Goal: Task Accomplishment & Management: Manage account settings

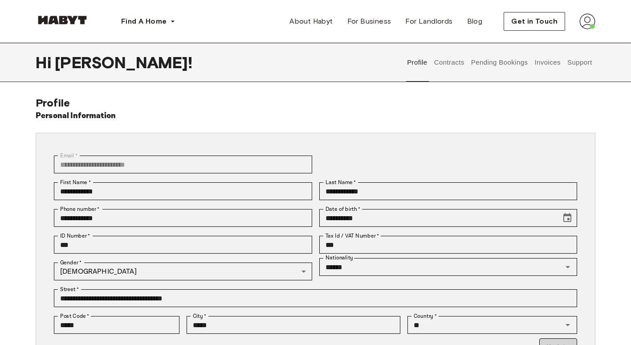
click at [453, 61] on button "Contracts" at bounding box center [449, 62] width 33 height 39
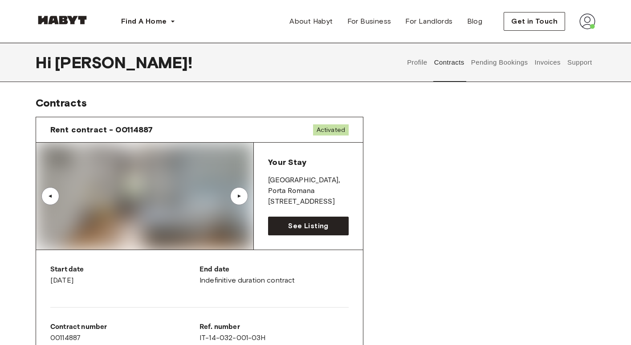
click at [541, 71] on button "Invoices" at bounding box center [548, 62] width 28 height 39
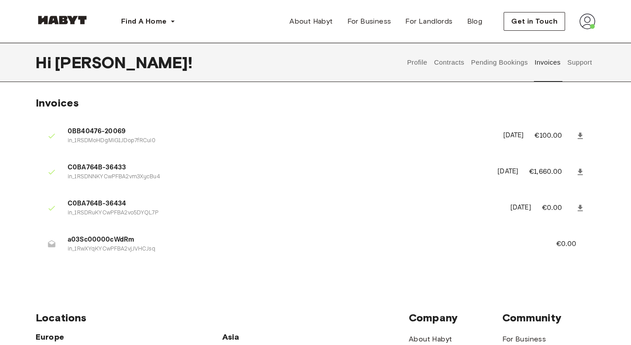
click at [83, 243] on span "a03Sc00000cWdRm" at bounding box center [301, 240] width 467 height 10
click at [559, 239] on p "€0.00" at bounding box center [572, 244] width 32 height 11
click at [575, 61] on button "Support" at bounding box center [579, 62] width 27 height 39
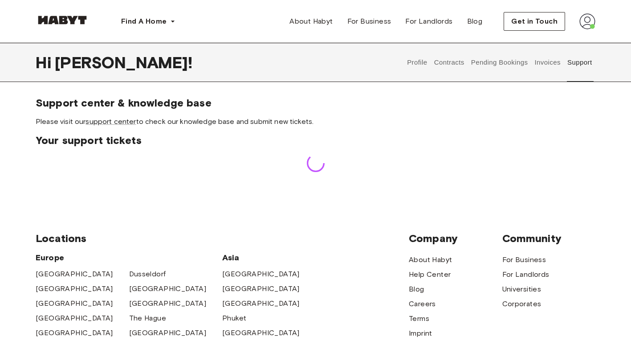
click at [547, 64] on button "Invoices" at bounding box center [548, 62] width 28 height 39
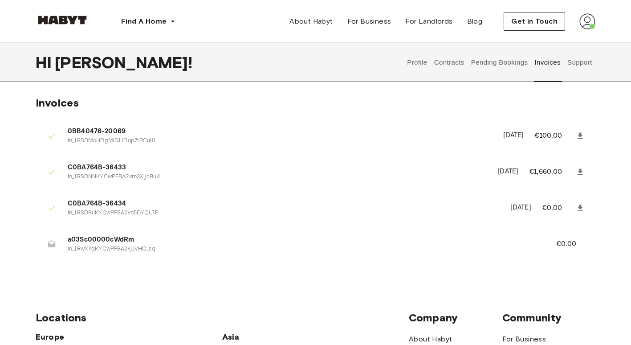
click at [512, 63] on button "Pending Bookings" at bounding box center [499, 62] width 59 height 39
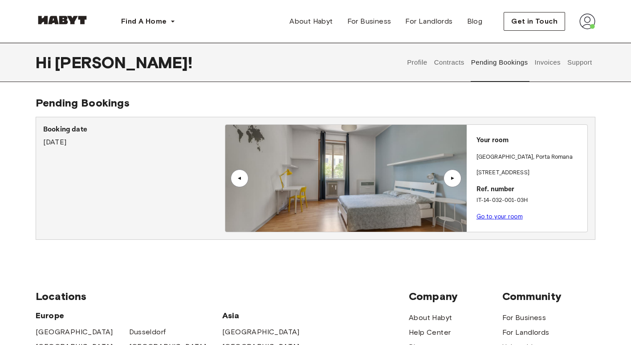
click at [446, 68] on button "Contracts" at bounding box center [449, 62] width 33 height 39
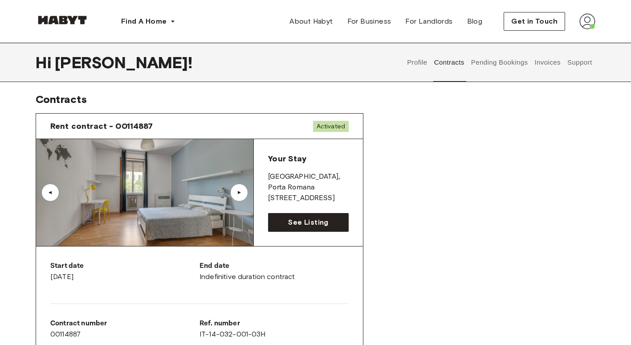
scroll to position [3, 0]
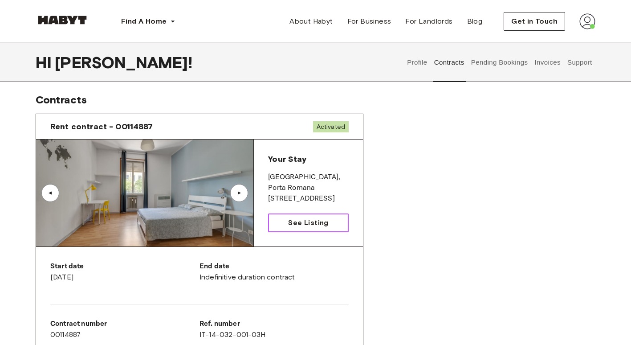
click at [308, 225] on span "See Listing" at bounding box center [308, 222] width 40 height 11
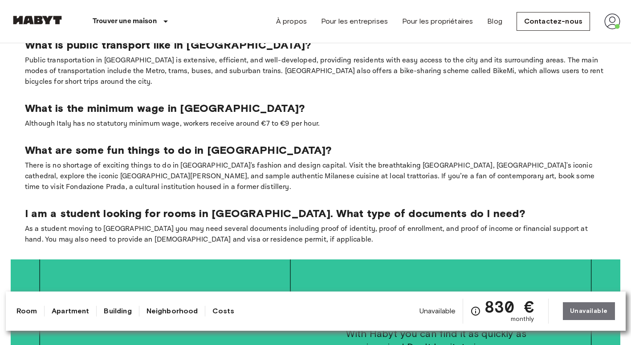
scroll to position [1404, 0]
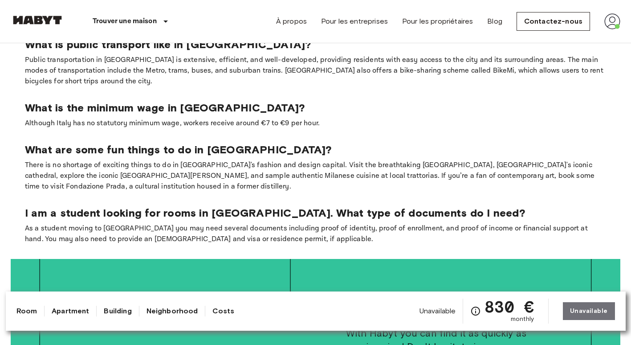
click at [214, 309] on link "Costs" at bounding box center [223, 311] width 22 height 11
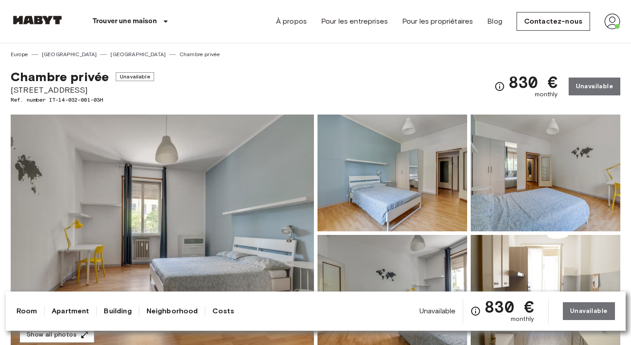
click at [610, 24] on img at bounding box center [612, 21] width 16 height 16
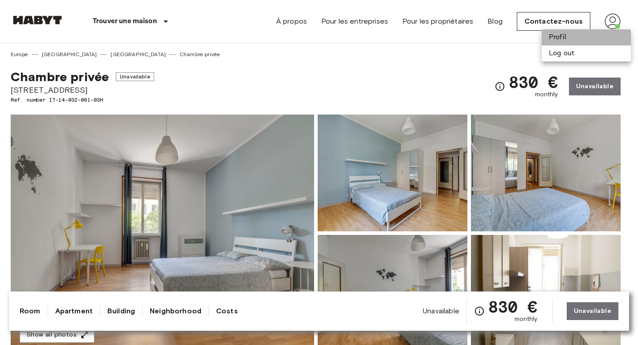
click at [566, 34] on li "Profil" at bounding box center [586, 37] width 89 height 16
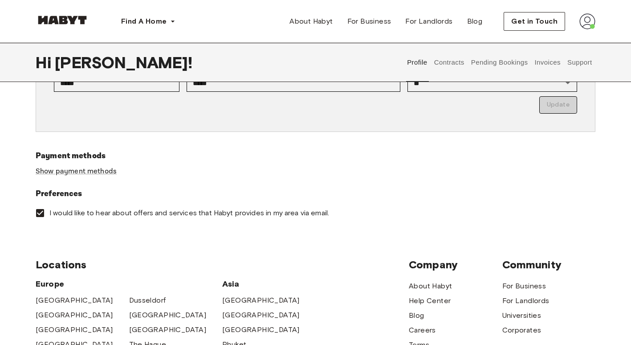
scroll to position [242, 0]
click at [90, 171] on link "Show payment methods" at bounding box center [76, 170] width 81 height 9
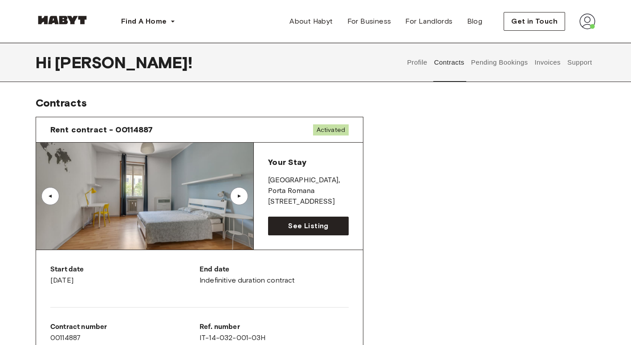
click at [546, 68] on button "Invoices" at bounding box center [548, 62] width 28 height 39
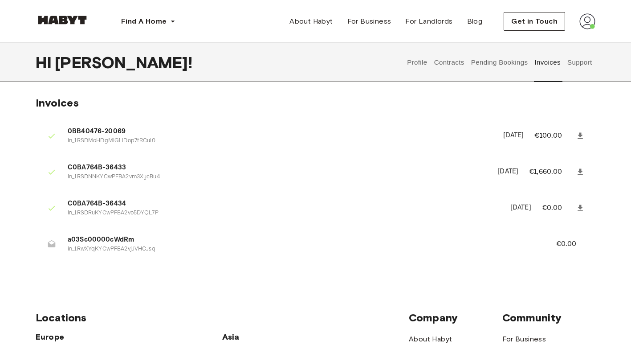
click at [51, 245] on icon at bounding box center [52, 243] width 8 height 7
click at [101, 237] on span "a03Sc00000cWdRm" at bounding box center [301, 240] width 467 height 10
drag, startPoint x: 101, startPoint y: 237, endPoint x: 114, endPoint y: 252, distance: 19.9
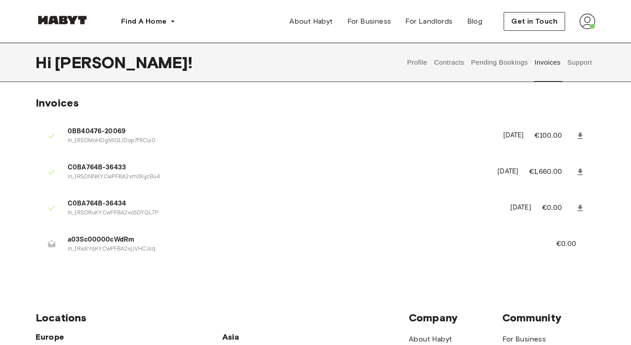
click at [114, 252] on p "in_1RwXYqKYCwPFBA2vjJVHCJsq" at bounding box center [301, 249] width 467 height 8
click at [575, 207] on link at bounding box center [580, 208] width 16 height 16
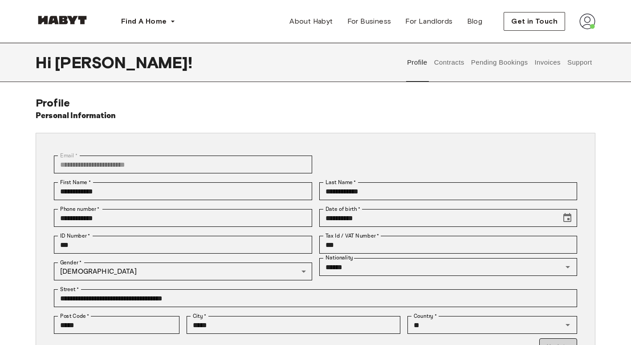
click at [506, 65] on button "Pending Bookings" at bounding box center [499, 62] width 59 height 39
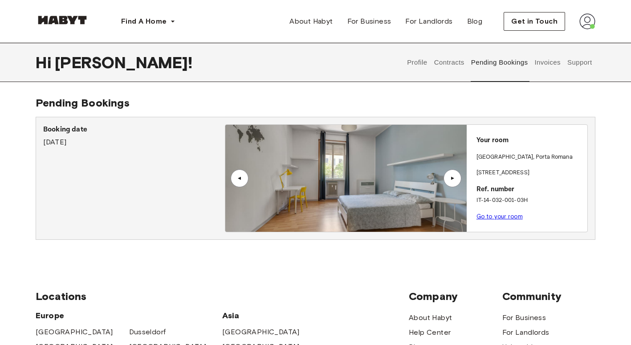
click at [550, 59] on button "Invoices" at bounding box center [548, 62] width 28 height 39
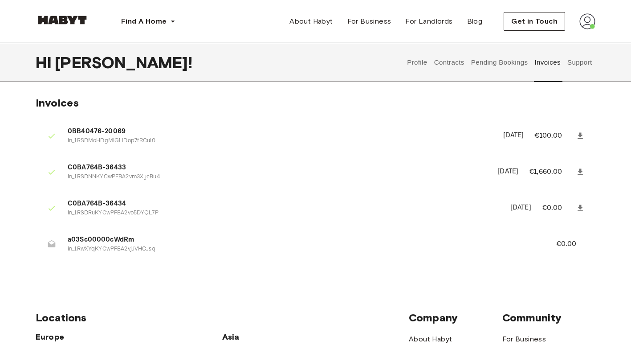
click at [404, 67] on div "Profile Contracts Pending Bookings Invoices Support" at bounding box center [500, 62] width 192 height 39
click at [413, 61] on button "Profile" at bounding box center [417, 62] width 23 height 39
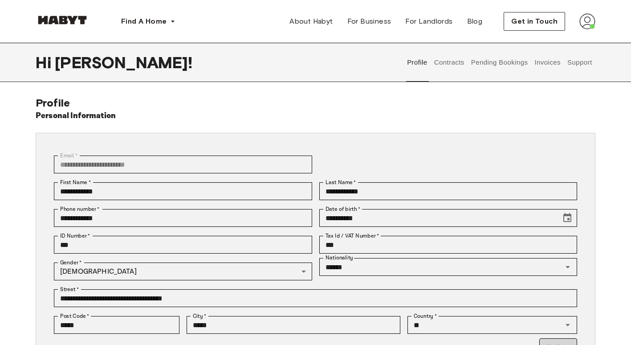
click at [453, 66] on button "Contracts" at bounding box center [449, 62] width 33 height 39
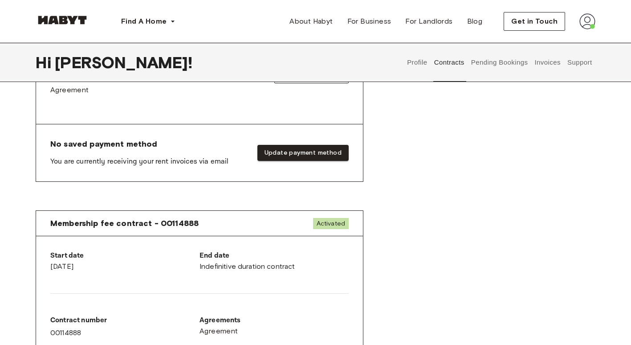
scroll to position [340, 0]
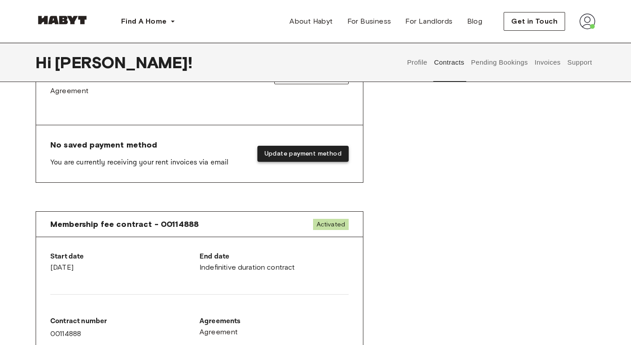
click at [302, 159] on button "Update payment method" at bounding box center [302, 154] width 91 height 16
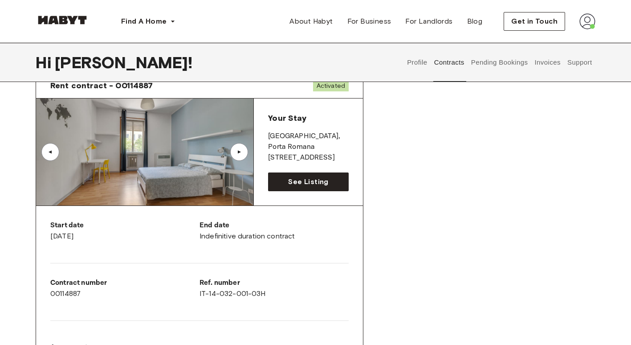
scroll to position [0, 0]
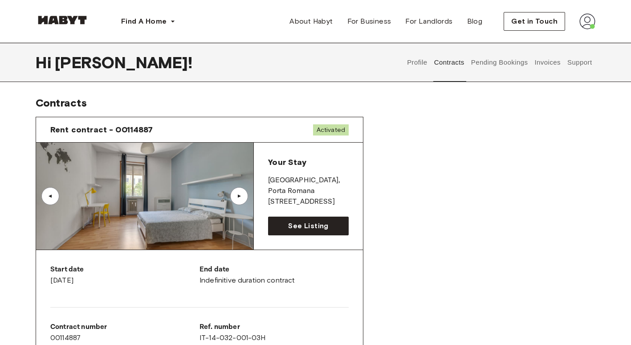
click at [559, 69] on button "Invoices" at bounding box center [548, 62] width 28 height 39
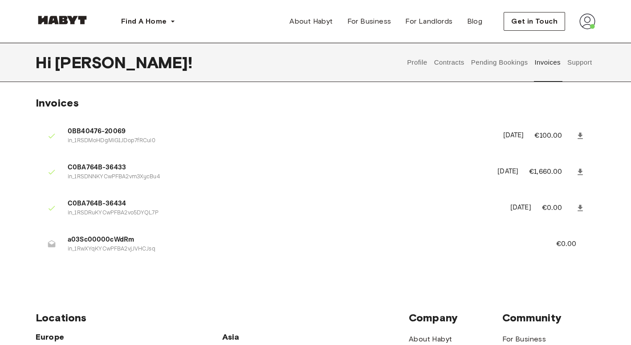
click at [453, 61] on button "Contracts" at bounding box center [449, 62] width 33 height 39
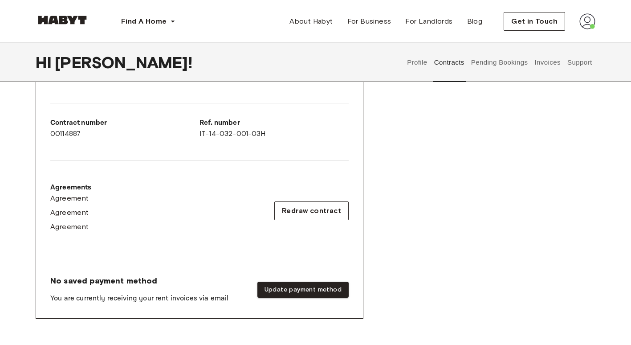
scroll to position [204, 0]
click at [549, 61] on button "Invoices" at bounding box center [548, 62] width 28 height 39
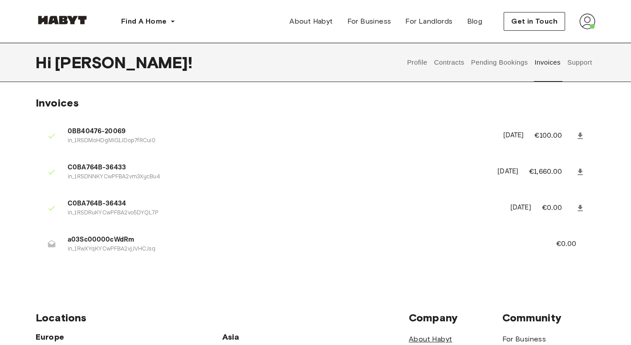
scroll to position [40, 0]
